Goal: Transaction & Acquisition: Book appointment/travel/reservation

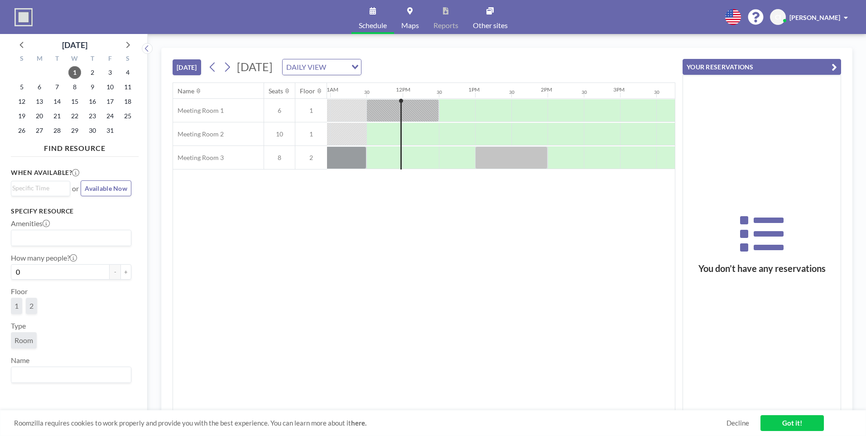
scroll to position [0, 797]
click at [379, 131] on div at bounding box center [381, 134] width 36 height 22
click at [383, 139] on div at bounding box center [381, 134] width 36 height 22
click at [375, 133] on div at bounding box center [381, 134] width 36 height 22
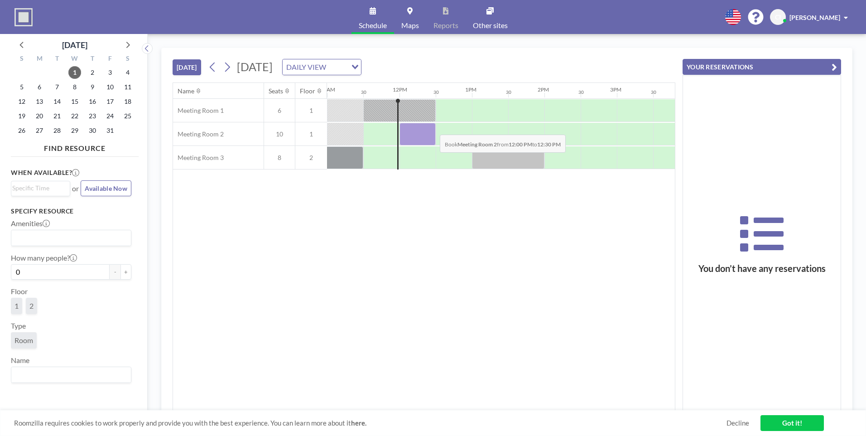
click at [433, 128] on div at bounding box center [418, 134] width 36 height 23
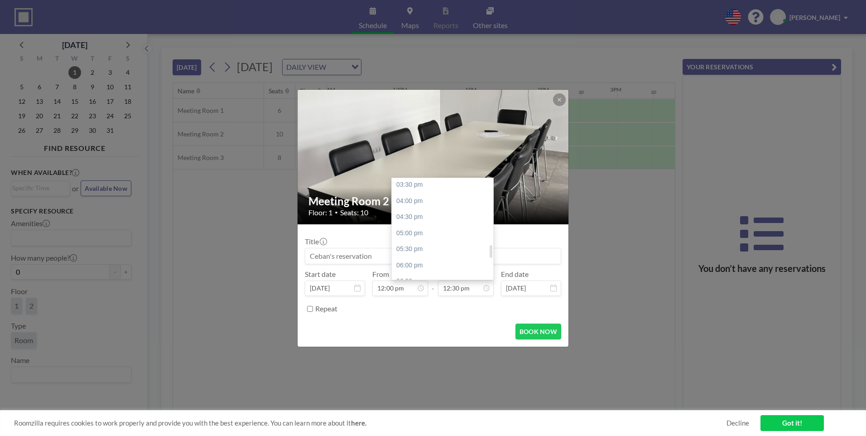
scroll to position [539, 0]
click at [427, 224] on div "06:00 pm" at bounding box center [445, 227] width 106 height 16
type input "06:00 pm"
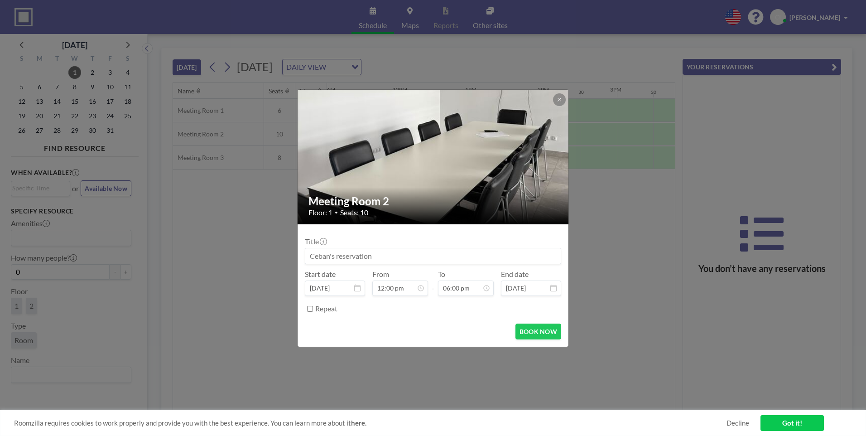
scroll to position [0, 0]
click at [533, 333] on button "BOOK NOW" at bounding box center [539, 331] width 46 height 16
